Goal: Task Accomplishment & Management: Manage account settings

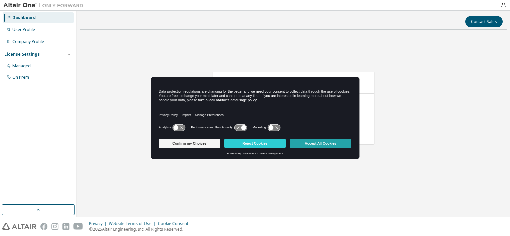
click at [327, 143] on button "Accept All Cookies" at bounding box center [320, 143] width 61 height 9
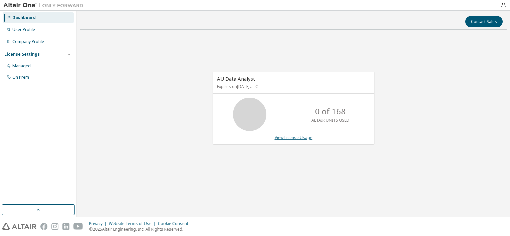
click at [290, 138] on link "View License Usage" at bounding box center [294, 138] width 38 height 6
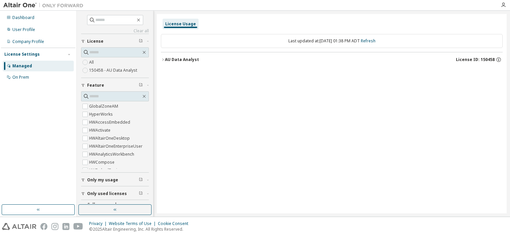
click at [115, 182] on span "Only my usage" at bounding box center [102, 180] width 31 height 5
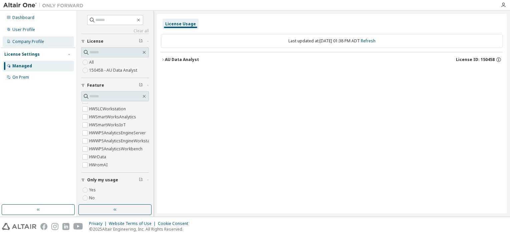
click at [24, 41] on div "Company Profile" at bounding box center [28, 41] width 32 height 5
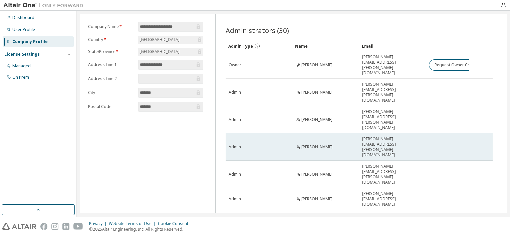
scroll to position [49, 0]
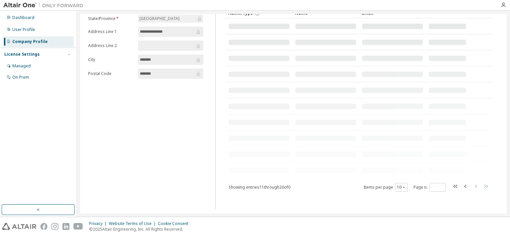
scroll to position [47, 0]
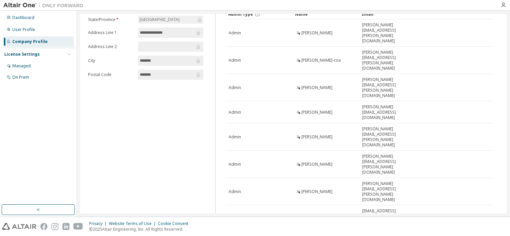
click at [407, 228] on div "100" at bounding box center [418, 229] width 53 height 8
type input "*"
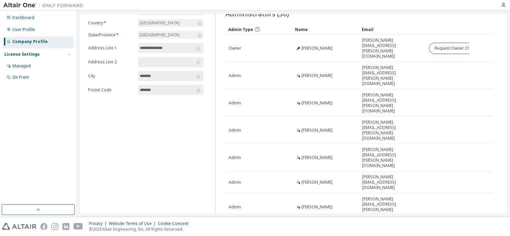
scroll to position [0, 0]
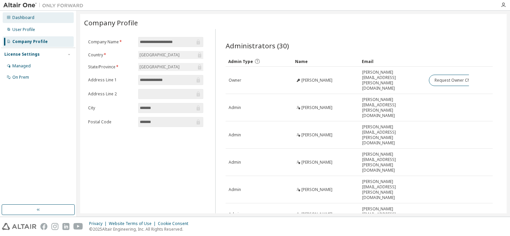
click at [27, 19] on div "Dashboard" at bounding box center [23, 17] width 22 height 5
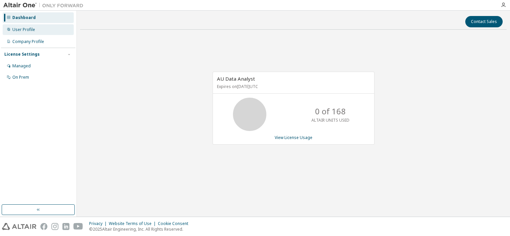
click at [28, 29] on div "User Profile" at bounding box center [23, 29] width 23 height 5
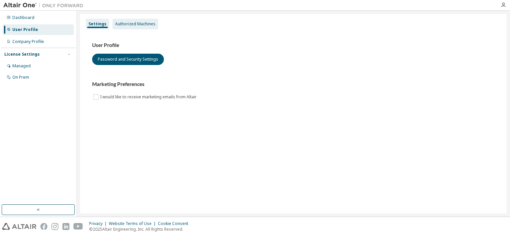
click at [144, 25] on div "Authorized Machines" at bounding box center [135, 23] width 40 height 5
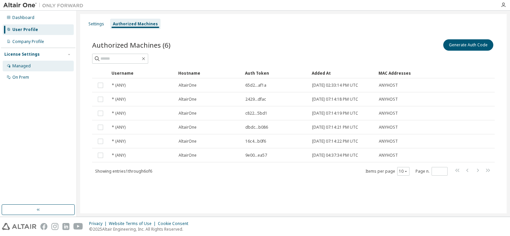
click at [25, 67] on div "Managed" at bounding box center [21, 65] width 18 height 5
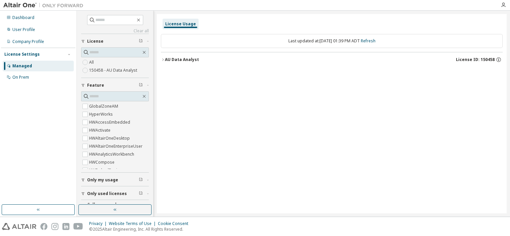
scroll to position [12, 0]
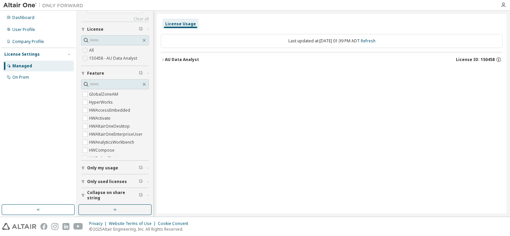
click at [82, 183] on icon "button" at bounding box center [83, 182] width 4 height 4
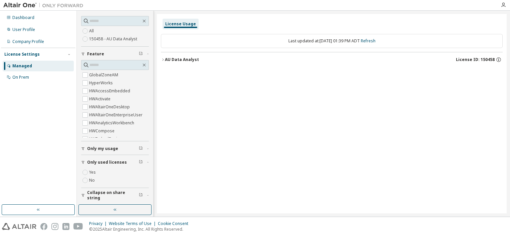
scroll to position [0, 0]
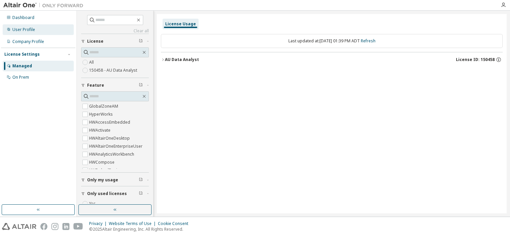
click at [30, 32] on div "User Profile" at bounding box center [23, 29] width 23 height 5
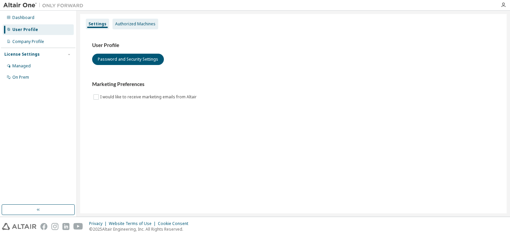
click at [135, 27] on div "Authorized Machines" at bounding box center [135, 24] width 46 height 11
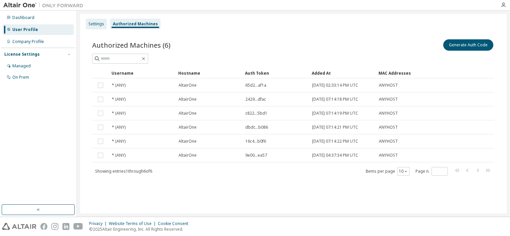
click at [97, 26] on div "Settings" at bounding box center [96, 23] width 16 height 5
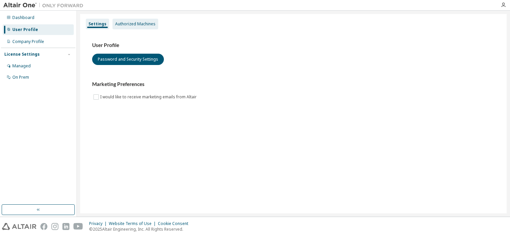
click at [122, 23] on div "Authorized Machines" at bounding box center [135, 23] width 40 height 5
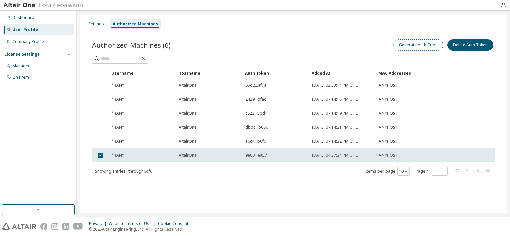
click at [420, 48] on button "Generate Auth Code" at bounding box center [418, 44] width 50 height 11
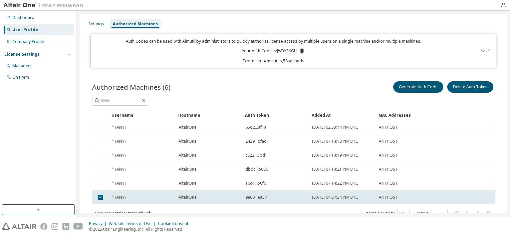
click at [289, 50] on p "Your Auth Code is: JW3YSKGH" at bounding box center [273, 51] width 63 height 6
copy p "JW3YSKGH"
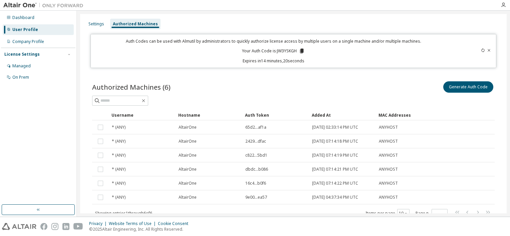
click at [487, 53] on div at bounding box center [472, 50] width 40 height 25
click at [488, 51] on icon at bounding box center [489, 50] width 3 height 2
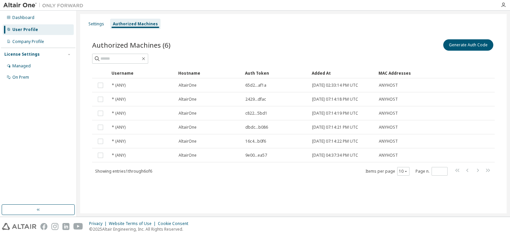
click at [284, 200] on div "Settings Authorized Machines Authorized Machines (6) Generate Auth Code Clear L…" at bounding box center [293, 114] width 427 height 200
click at [32, 44] on div "Company Profile" at bounding box center [28, 41] width 32 height 5
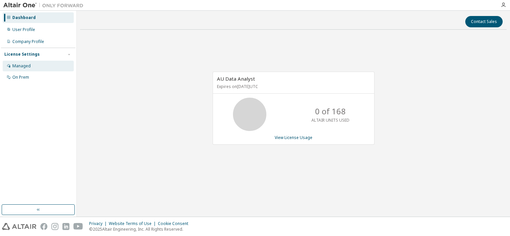
click at [19, 68] on div "Managed" at bounding box center [21, 65] width 18 height 5
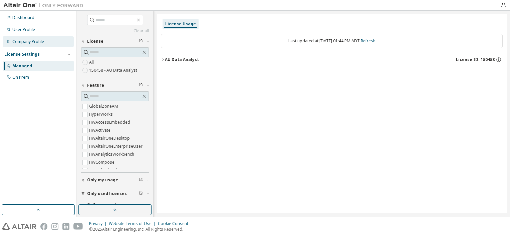
click at [33, 40] on div "Company Profile" at bounding box center [28, 41] width 32 height 5
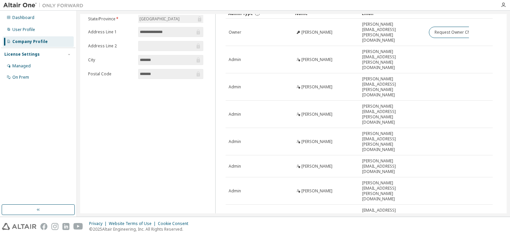
scroll to position [49, 0]
click at [403, 219] on div "50" at bounding box center [418, 221] width 53 height 8
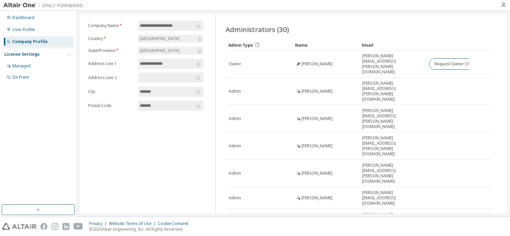
scroll to position [0, 0]
